Goal: Task Accomplishment & Management: Complete application form

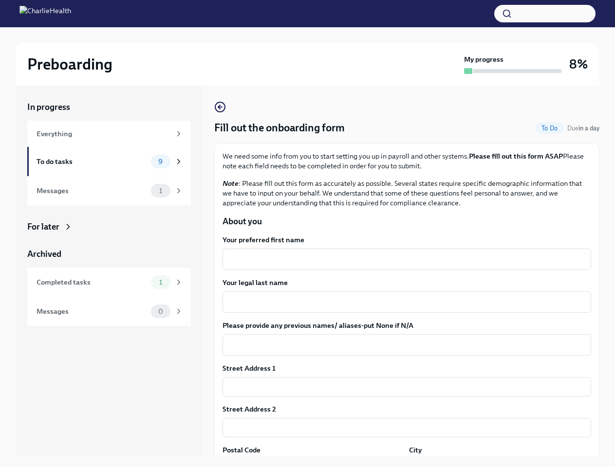
click at [545, 14] on button "button" at bounding box center [544, 14] width 101 height 18
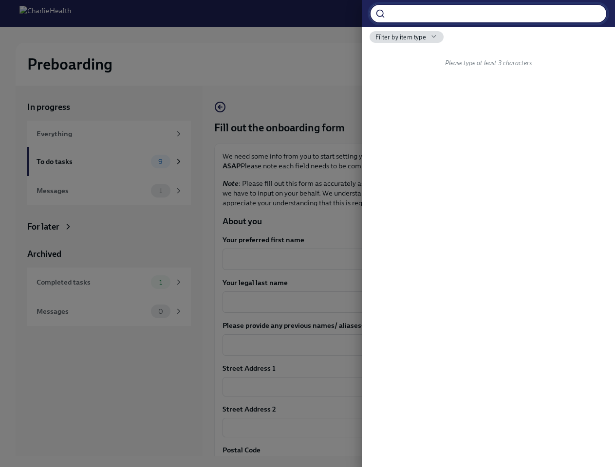
click at [402, 259] on div at bounding box center [307, 233] width 615 height 467
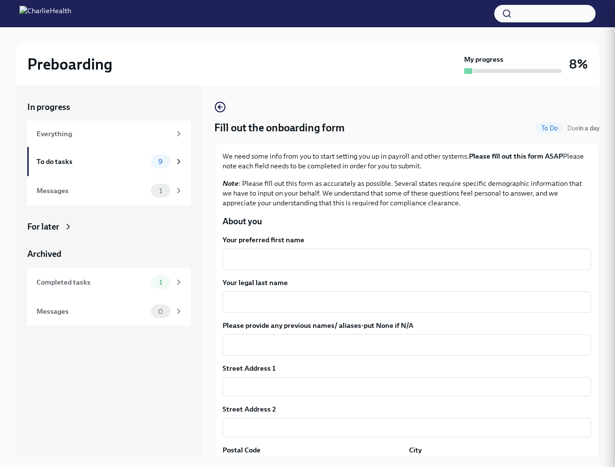
click at [402, 302] on textarea "Your legal last name" at bounding box center [406, 302] width 357 height 12
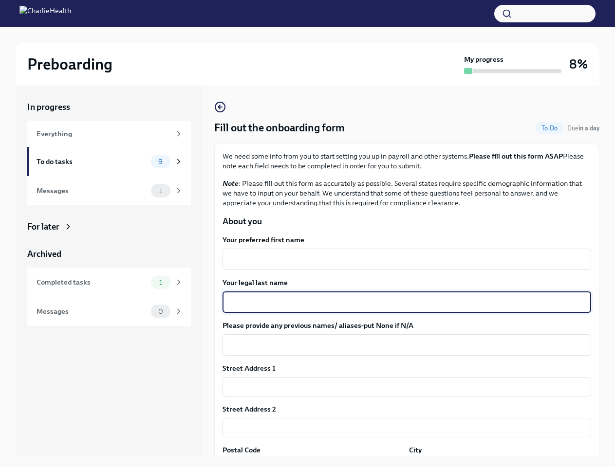
click at [402, 345] on textarea "Please provide any previous names/ aliases-put None if N/A" at bounding box center [406, 345] width 357 height 12
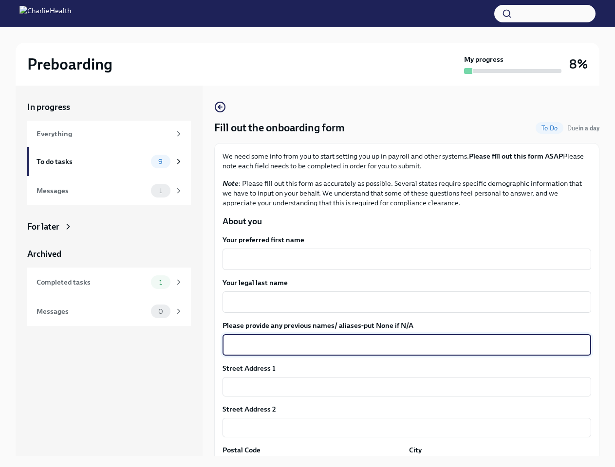
click at [402, 387] on input "text" at bounding box center [406, 386] width 368 height 19
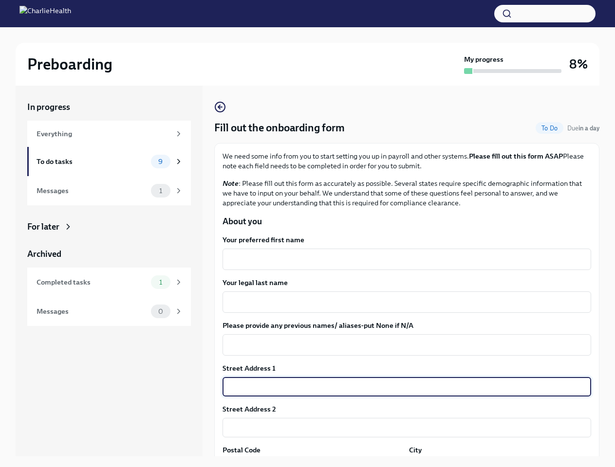
click at [402, 428] on input "text" at bounding box center [406, 427] width 368 height 19
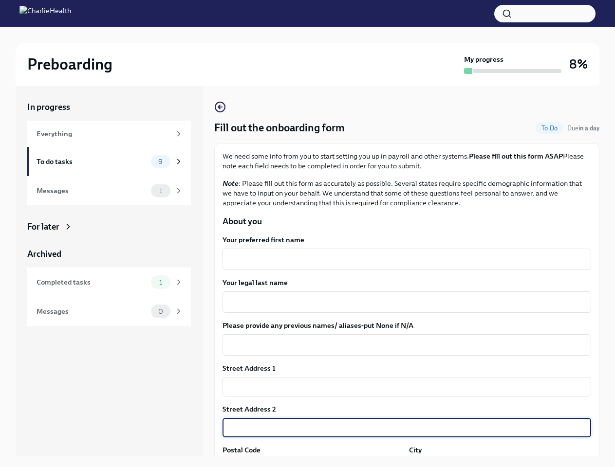
click at [311, 463] on div "In progress Everything To do tasks 9 Messages 1 For later Archived Completed ta…" at bounding box center [308, 279] width 584 height 386
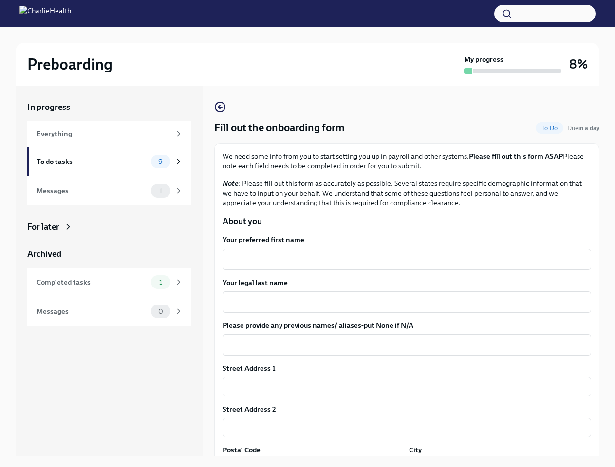
click at [493, 463] on div "In progress Everything To do tasks 9 Messages 1 For later Archived Completed ta…" at bounding box center [308, 279] width 584 height 386
